Goal: Task Accomplishment & Management: Manage account settings

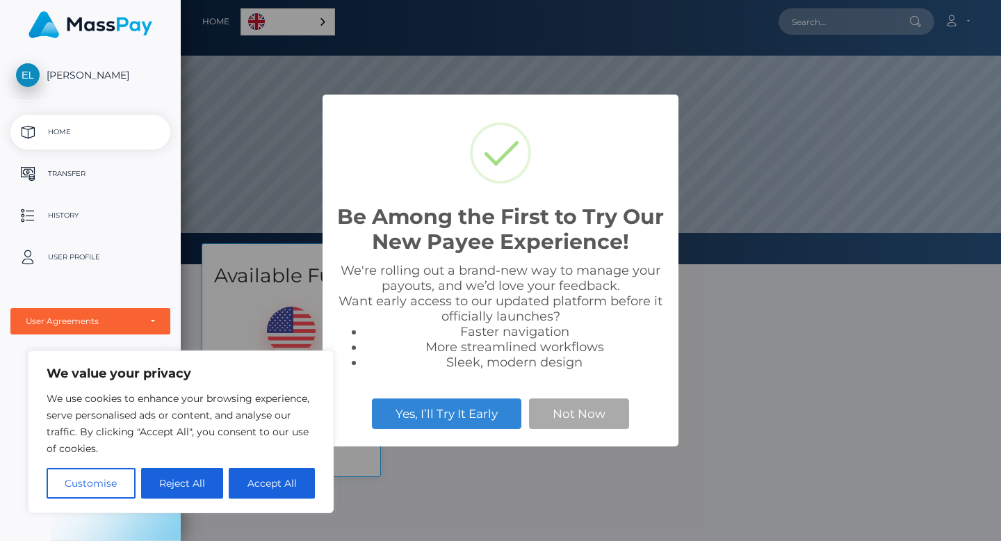
scroll to position [264, 820]
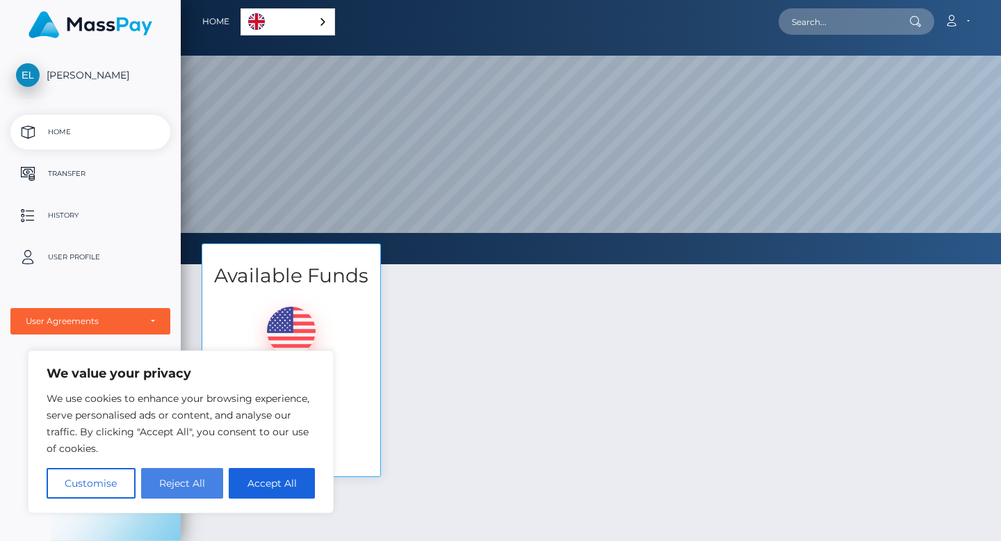
click at [179, 490] on button "Reject All" at bounding box center [182, 483] width 83 height 31
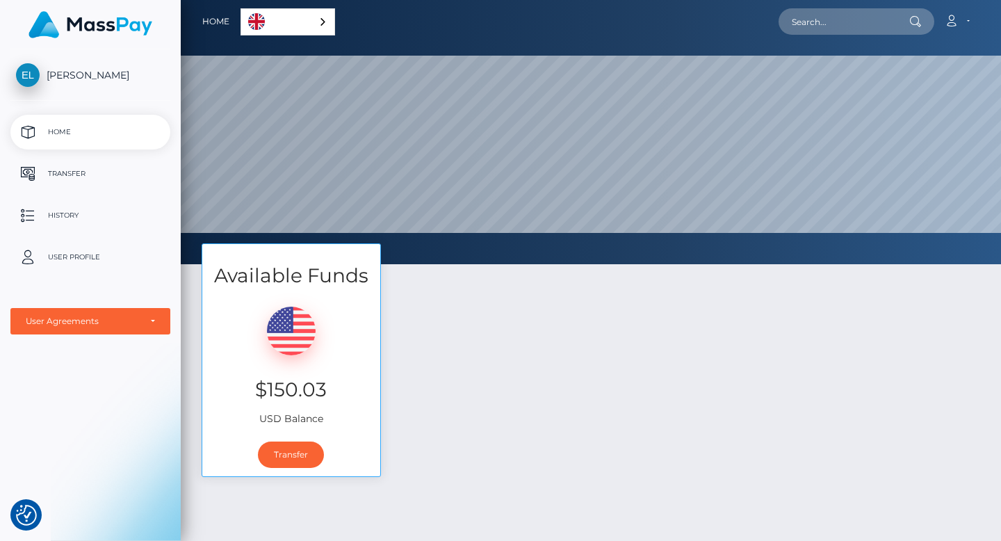
click at [320, 19] on div "English" at bounding box center [288, 21] width 95 height 27
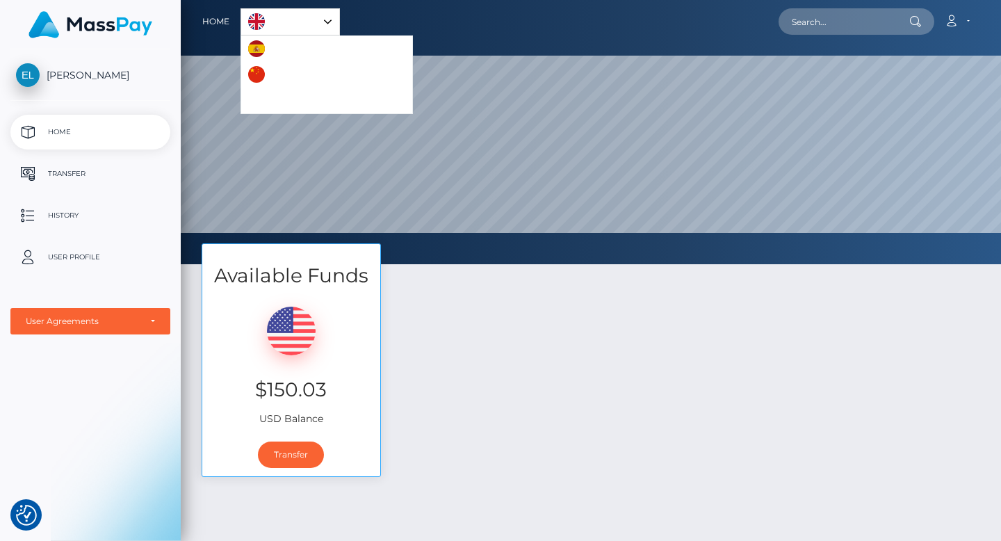
click at [422, 424] on div "Available Funds $150.03 USD Balance Transfer" at bounding box center [590, 366] width 799 height 247
click at [28, 257] on p "User Profile" at bounding box center [90, 257] width 149 height 21
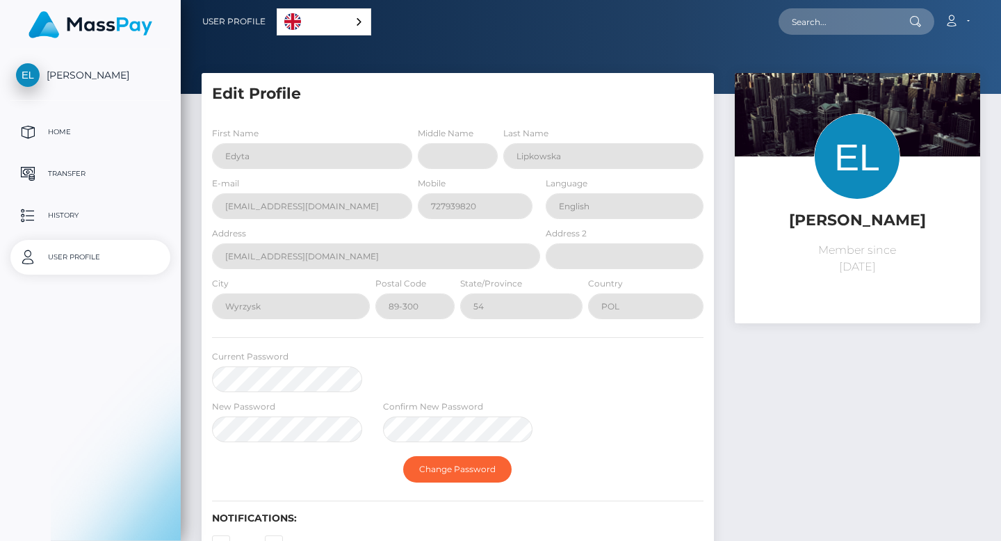
select select
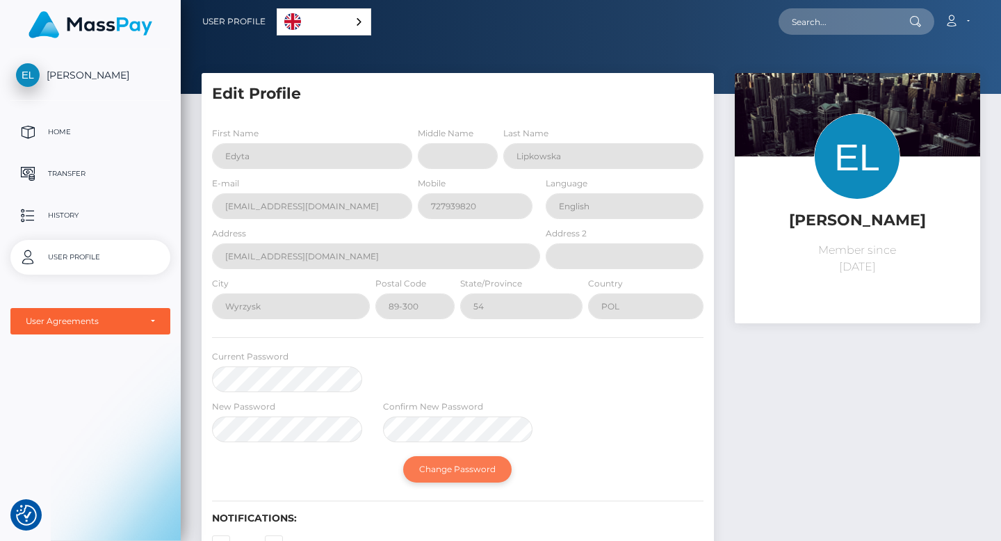
click at [458, 470] on button "Change Password" at bounding box center [457, 469] width 108 height 26
click at [489, 349] on div "Current Password" at bounding box center [458, 374] width 512 height 50
click at [793, 407] on div "[PERSON_NAME] Member since [DATE]" at bounding box center [857, 360] width 266 height 575
click at [610, 425] on div "New Password Confirm New Password" at bounding box center [458, 424] width 512 height 50
click at [826, 412] on div "[PERSON_NAME] Member since [DATE]" at bounding box center [857, 360] width 266 height 575
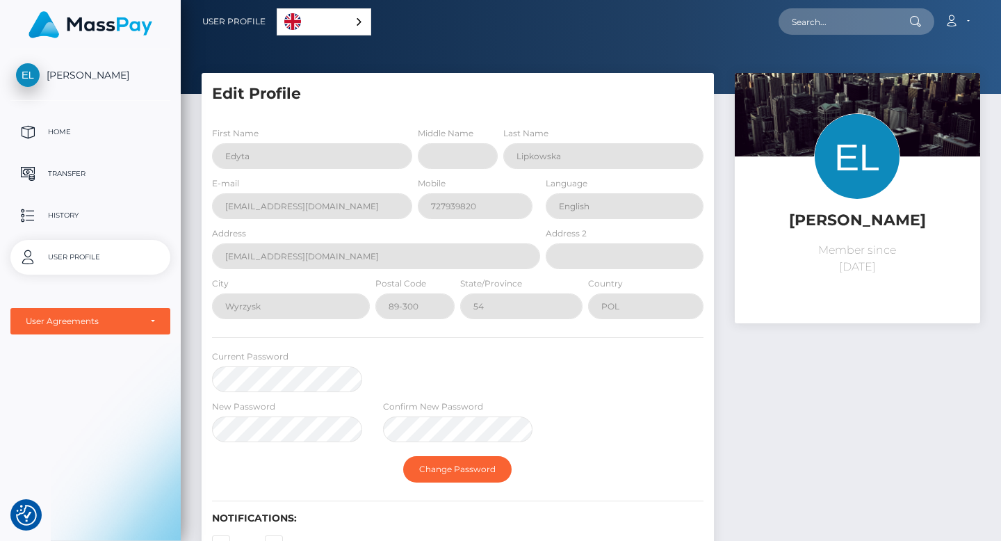
click at [826, 412] on div "[PERSON_NAME] Member since [DATE]" at bounding box center [857, 360] width 266 height 575
click at [347, 108] on div "Edit Profile First Name Edyta Middle Name Last Name [PERSON_NAME] E-mail 54" at bounding box center [458, 353] width 512 height 561
click at [811, 384] on div "[PERSON_NAME] Member since [DATE]" at bounding box center [857, 360] width 266 height 575
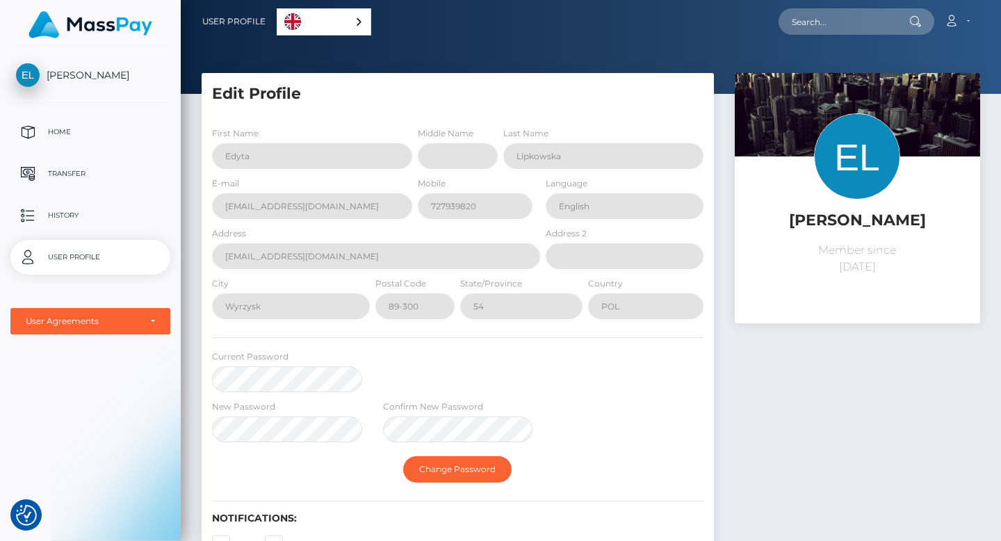
click at [811, 384] on div "[PERSON_NAME] Member since [DATE]" at bounding box center [857, 360] width 266 height 575
click at [67, 71] on span "[PERSON_NAME]" at bounding box center [90, 75] width 160 height 13
click at [23, 72] on span "[PERSON_NAME]" at bounding box center [90, 75] width 160 height 13
